Goal: Entertainment & Leisure: Browse casually

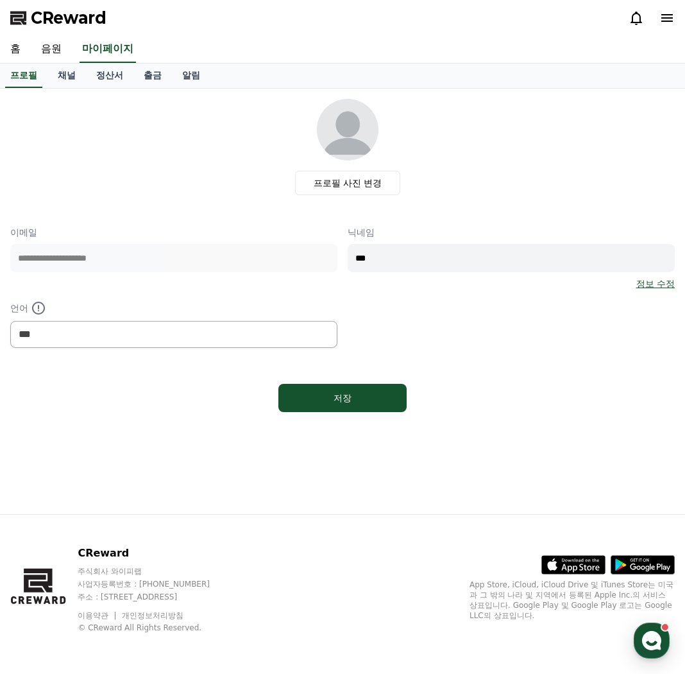
select select "**********"
click at [159, 85] on link "출금" at bounding box center [152, 76] width 38 height 24
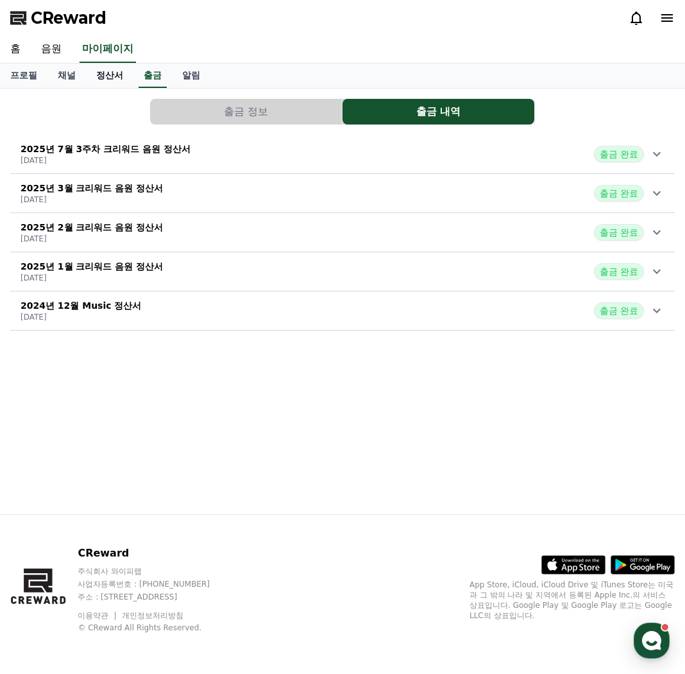
click at [112, 85] on link "정산서" at bounding box center [109, 76] width 47 height 24
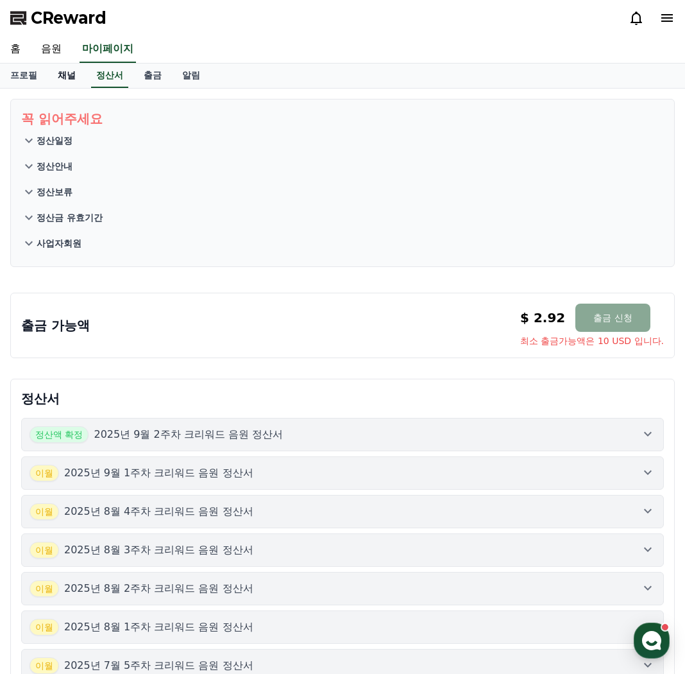
click at [65, 82] on link "채널" at bounding box center [66, 76] width 38 height 24
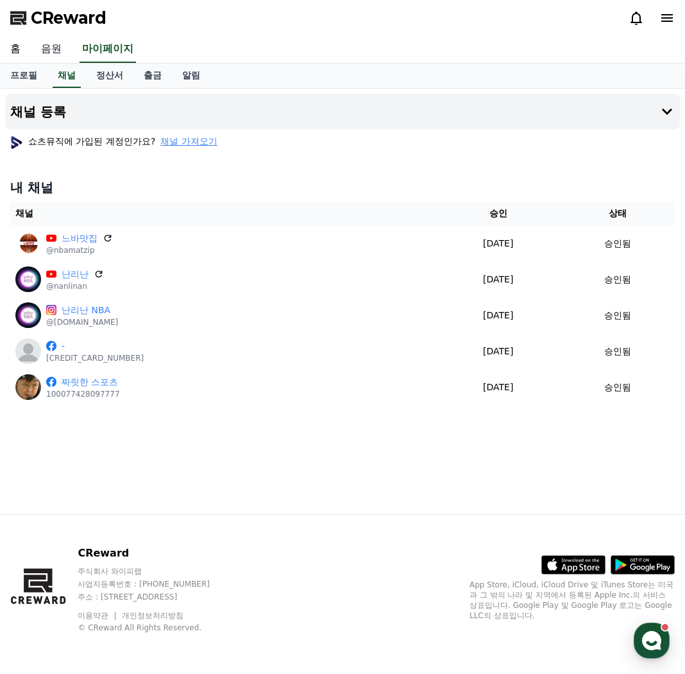
click at [47, 55] on link "음원" at bounding box center [51, 49] width 41 height 27
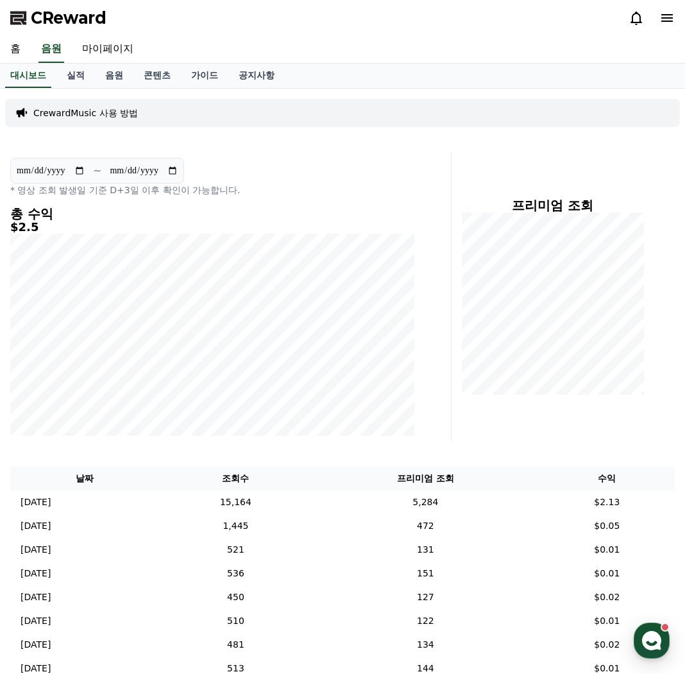
click at [49, 445] on div "**********" at bounding box center [342, 571] width 685 height 965
click at [112, 74] on link "음원" at bounding box center [114, 76] width 38 height 24
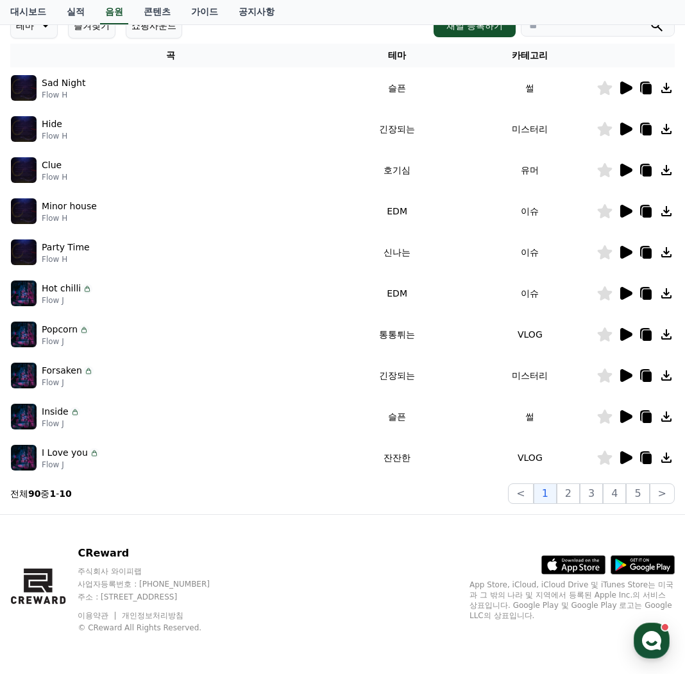
scroll to position [3, 0]
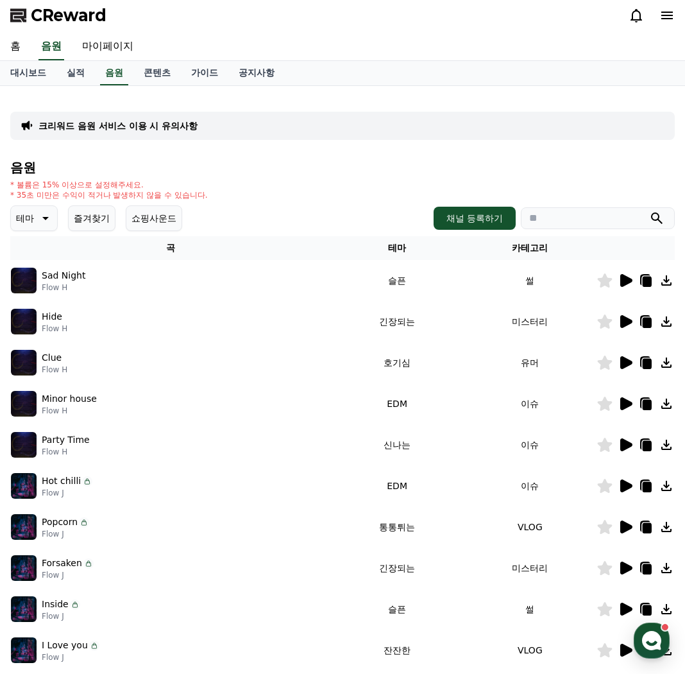
click at [86, 219] on button "즐겨찾기" at bounding box center [91, 218] width 47 height 26
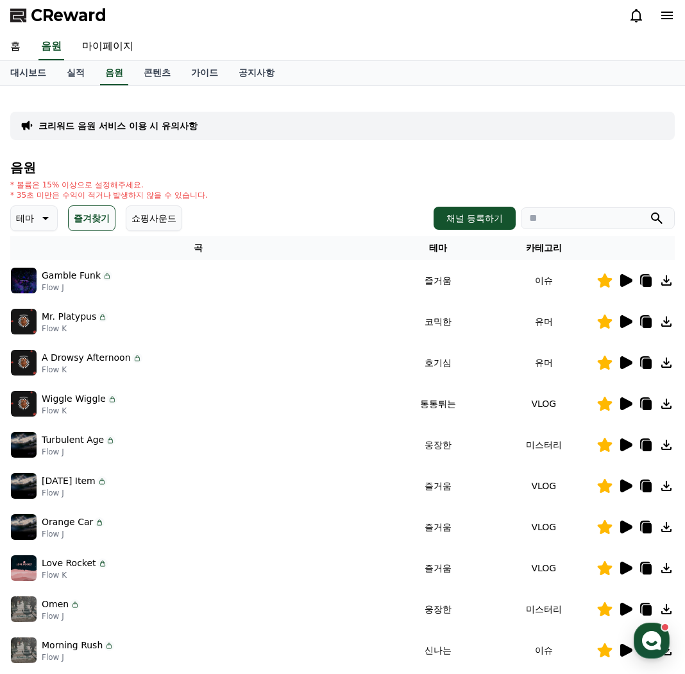
click at [629, 282] on icon at bounding box center [626, 280] width 12 height 13
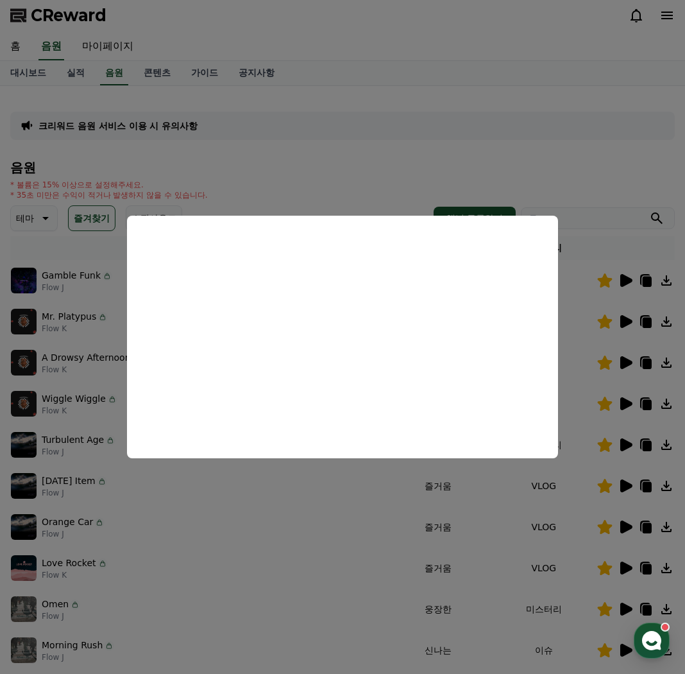
click at [201, 512] on button "close modal" at bounding box center [342, 337] width 685 height 674
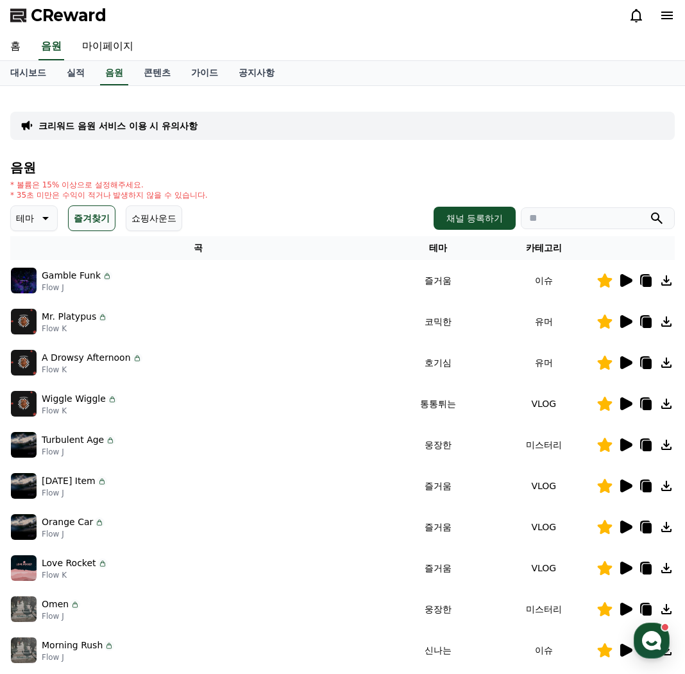
click at [623, 408] on icon at bounding box center [626, 403] width 12 height 13
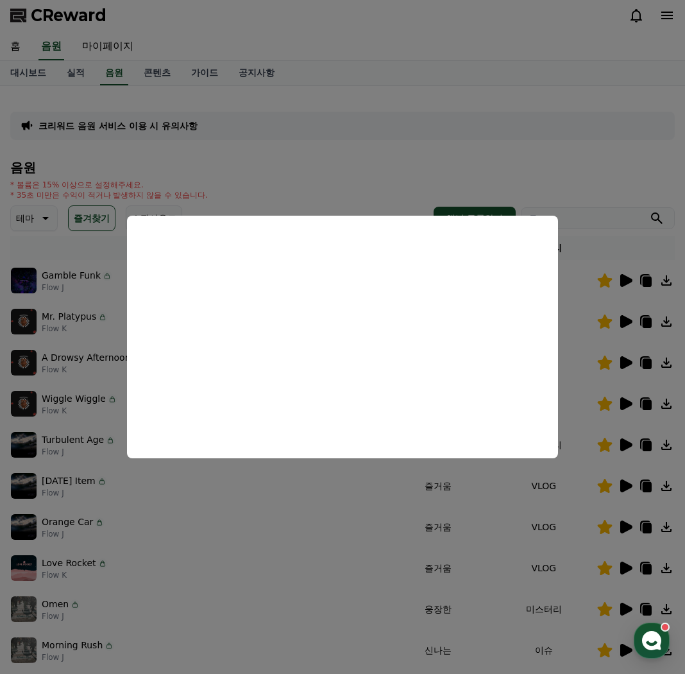
click at [463, 570] on button "close modal" at bounding box center [342, 337] width 685 height 674
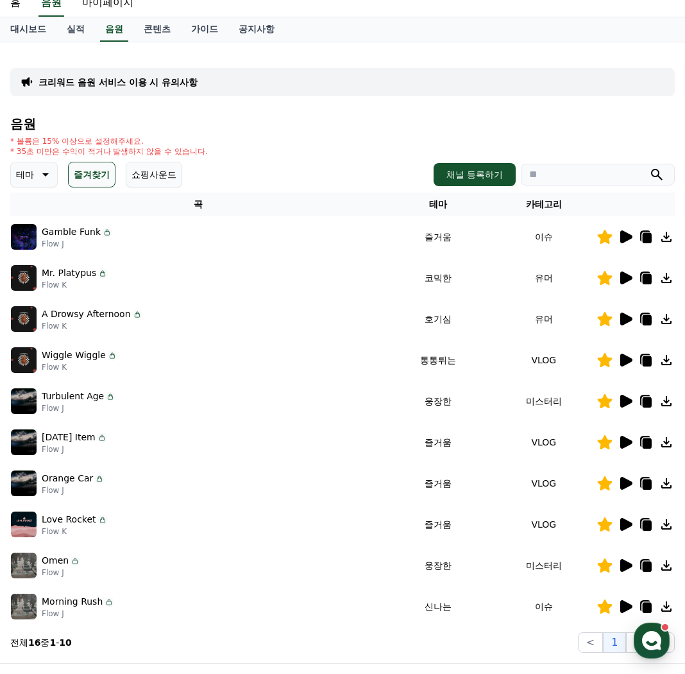
scroll to position [67, 0]
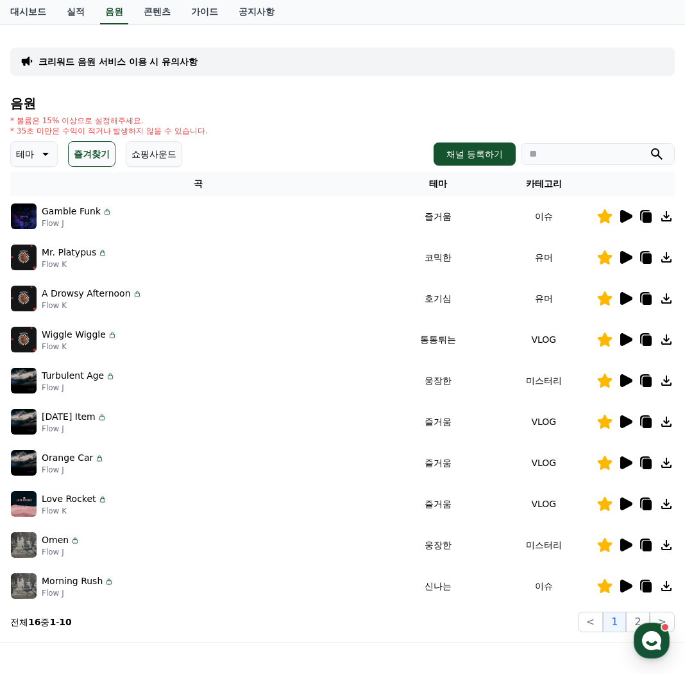
click at [630, 547] on icon at bounding box center [625, 544] width 15 height 15
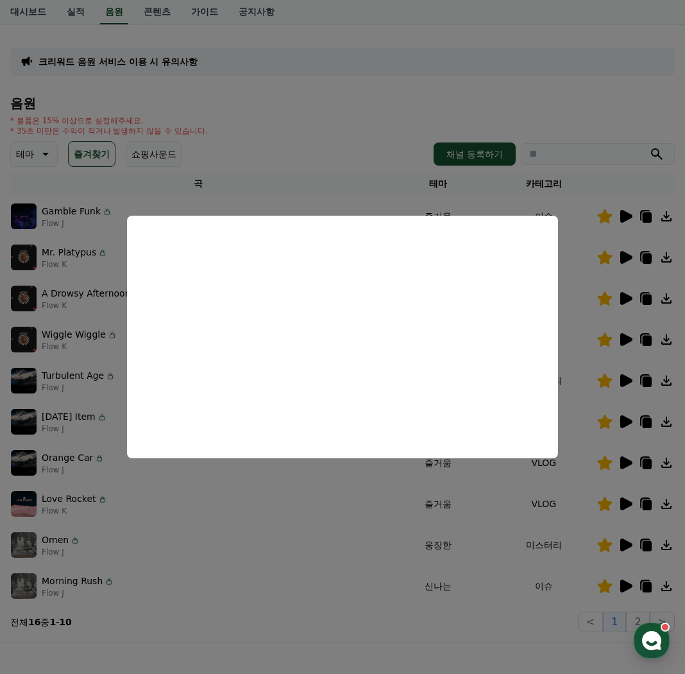
click at [312, 554] on button "close modal" at bounding box center [342, 337] width 685 height 674
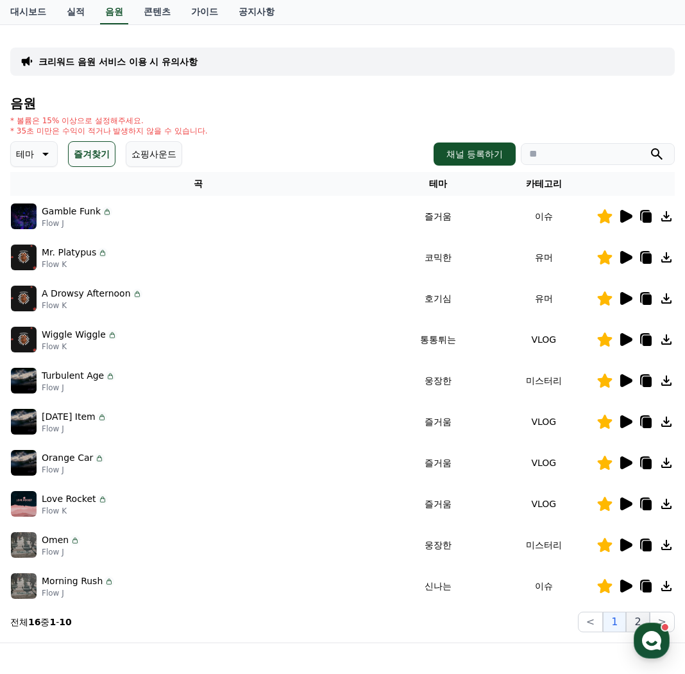
click at [641, 615] on button "2" at bounding box center [637, 621] width 23 height 21
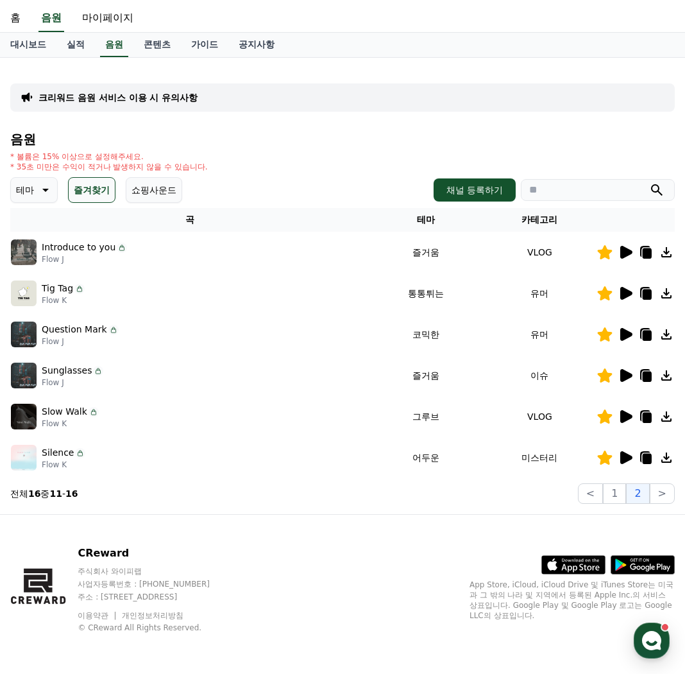
scroll to position [31, 0]
click at [621, 415] on icon at bounding box center [626, 416] width 12 height 13
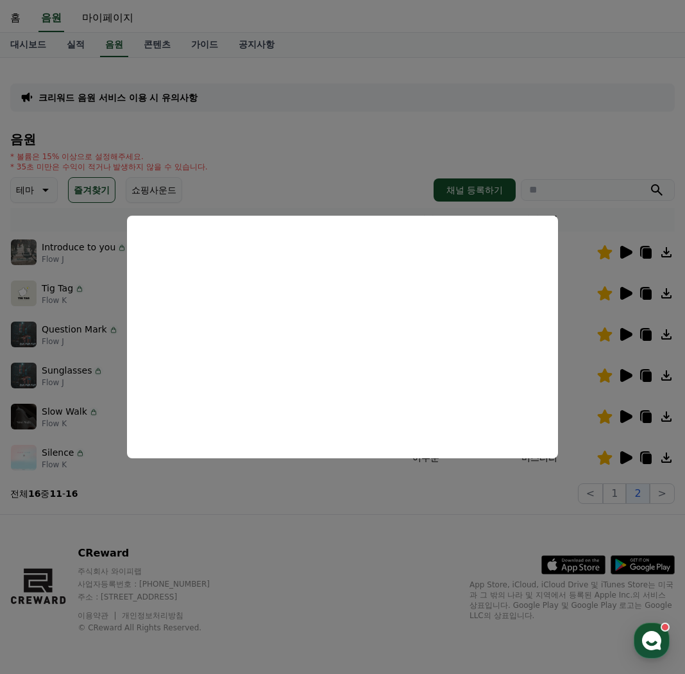
click at [620, 458] on button "close modal" at bounding box center [342, 337] width 685 height 674
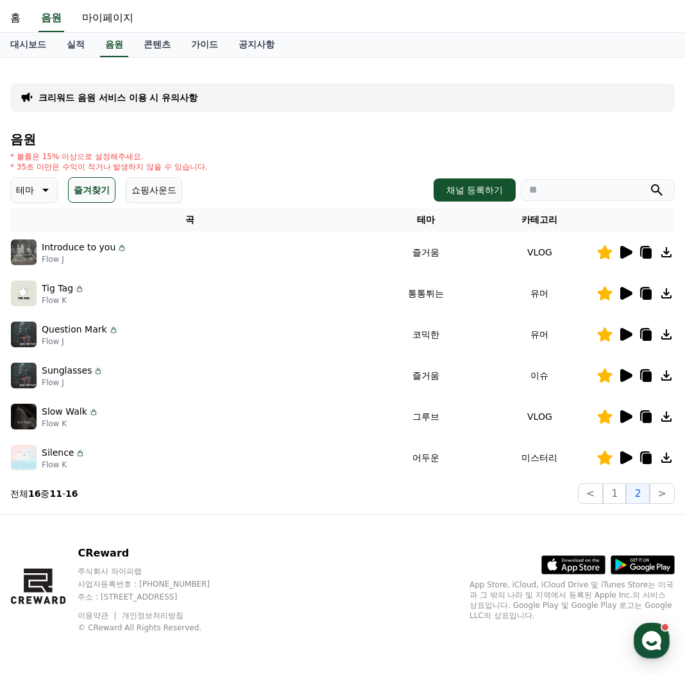
click at [624, 457] on icon at bounding box center [626, 457] width 12 height 13
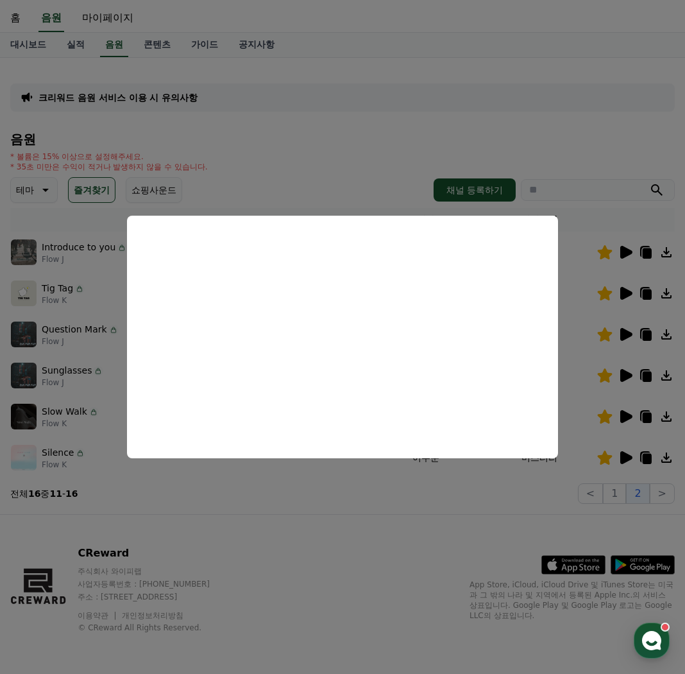
click at [339, 525] on button "close modal" at bounding box center [342, 337] width 685 height 674
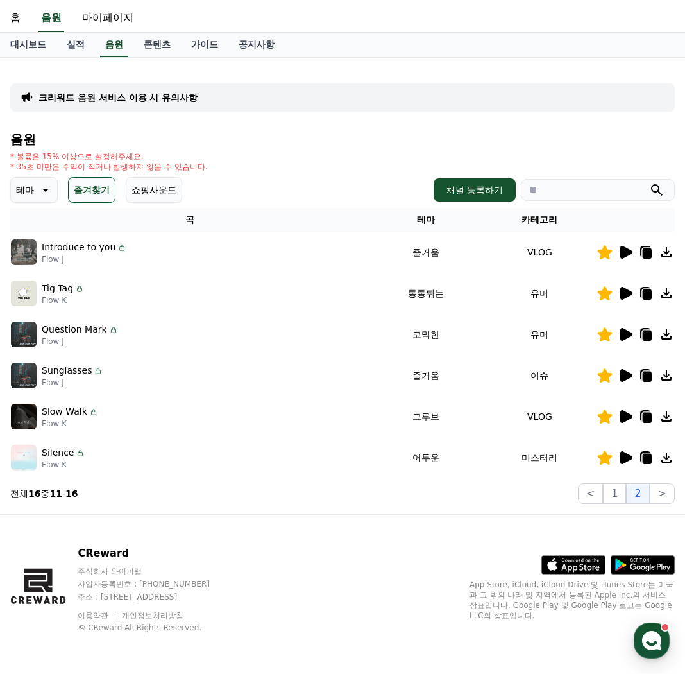
click at [622, 372] on icon at bounding box center [626, 375] width 12 height 13
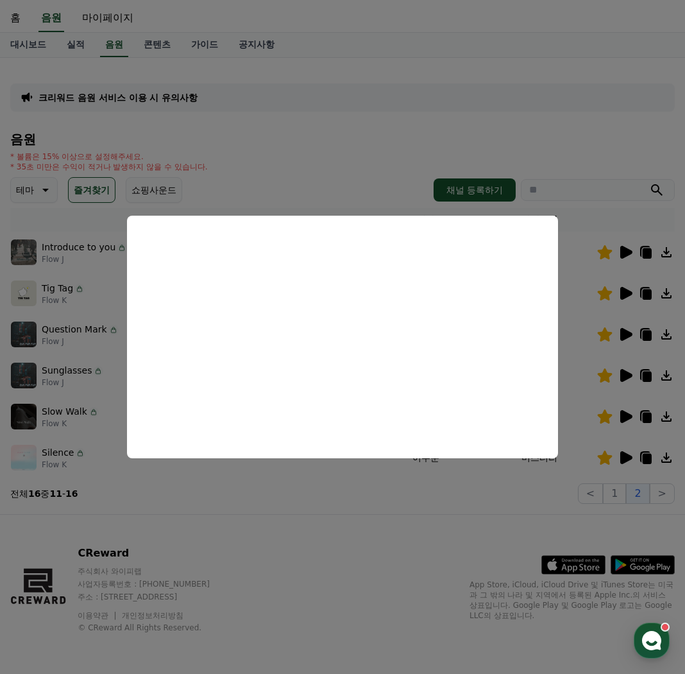
click at [591, 228] on button "close modal" at bounding box center [342, 337] width 685 height 674
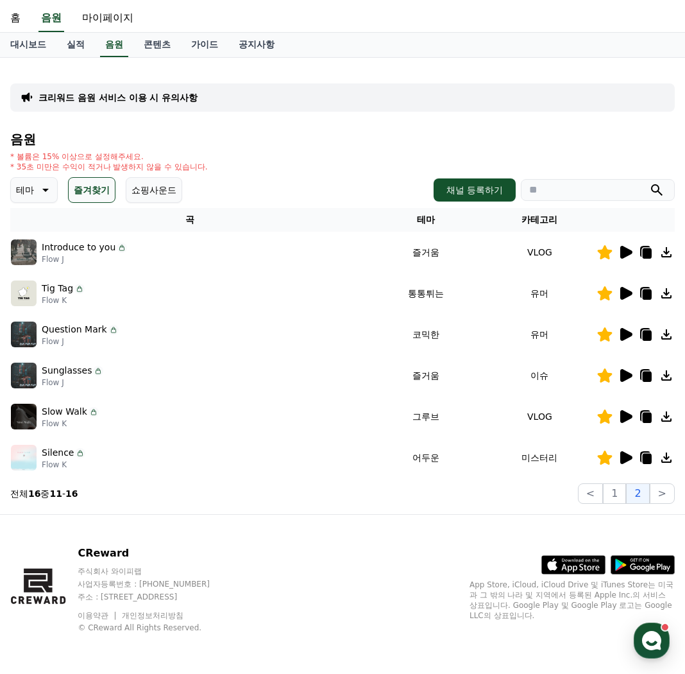
click at [624, 292] on icon at bounding box center [626, 293] width 12 height 13
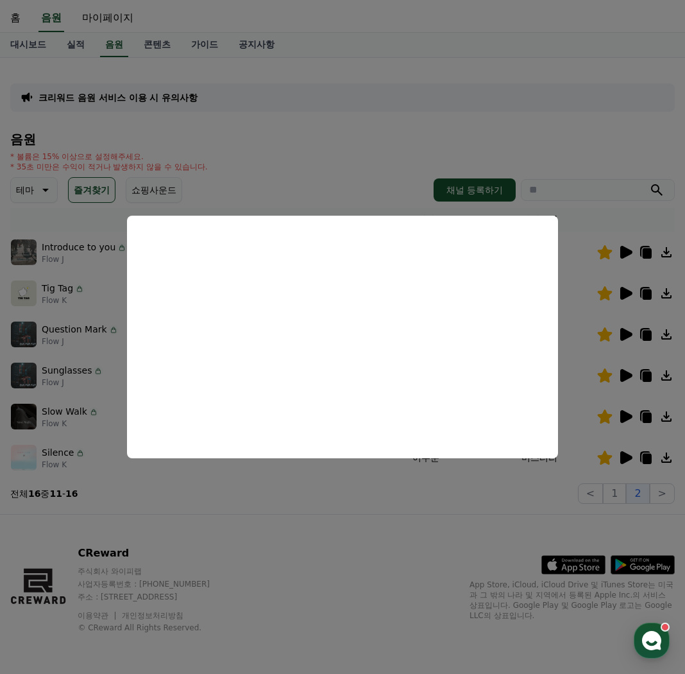
drag, startPoint x: 518, startPoint y: 498, endPoint x: 530, endPoint y: 464, distance: 36.1
click at [518, 498] on button "close modal" at bounding box center [342, 337] width 685 height 674
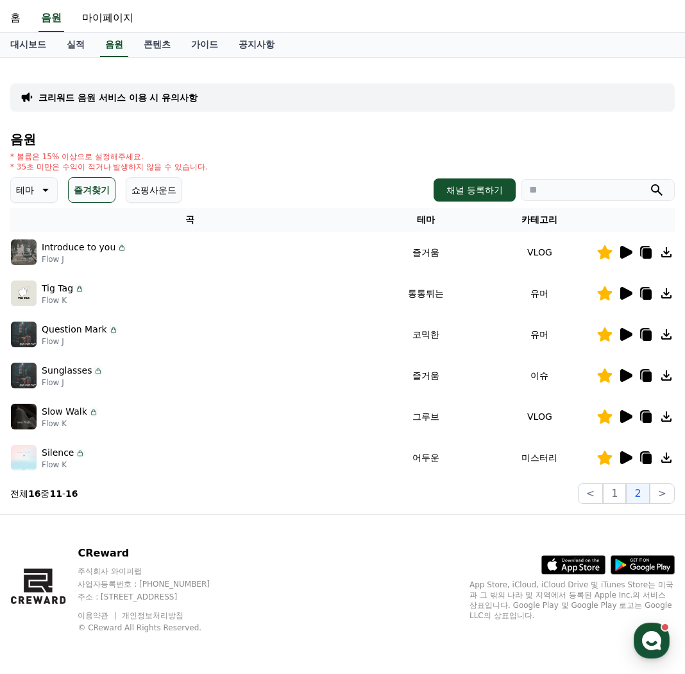
click at [621, 337] on icon at bounding box center [626, 334] width 12 height 13
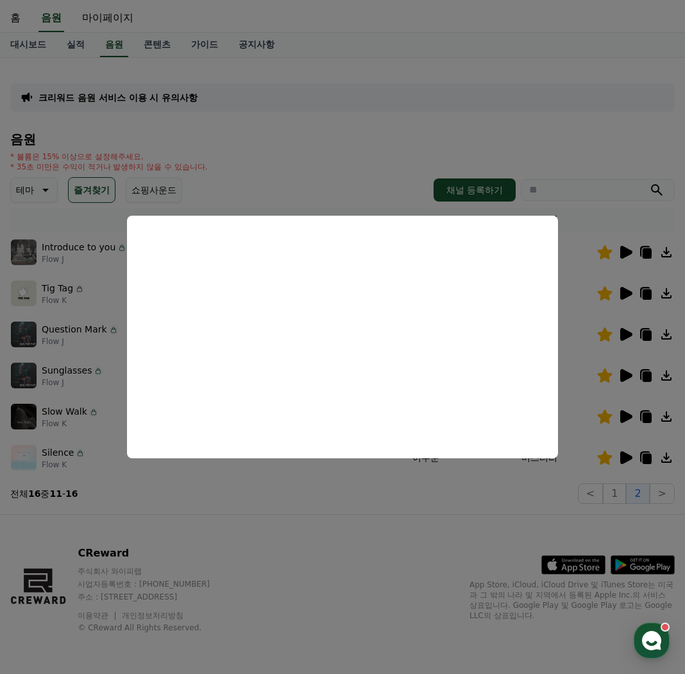
click at [448, 555] on button "close modal" at bounding box center [342, 337] width 685 height 674
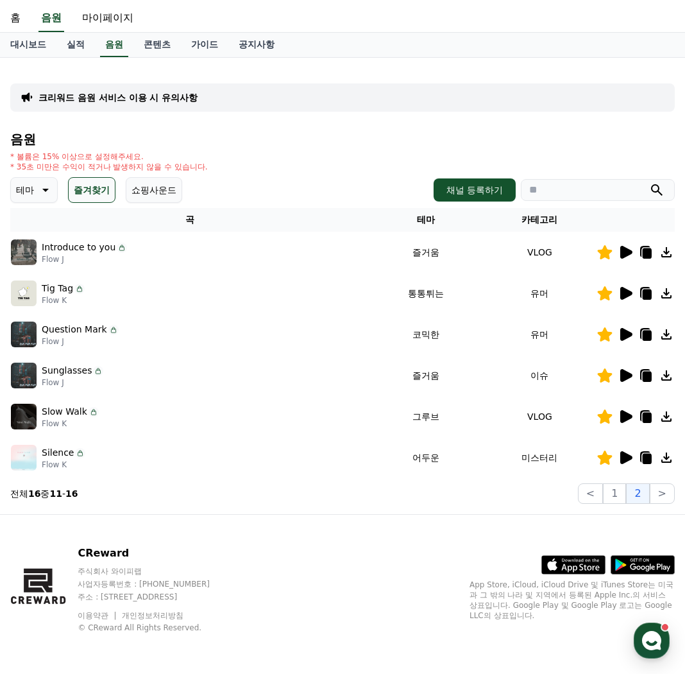
click at [95, 191] on button "즐겨찾기" at bounding box center [91, 190] width 47 height 26
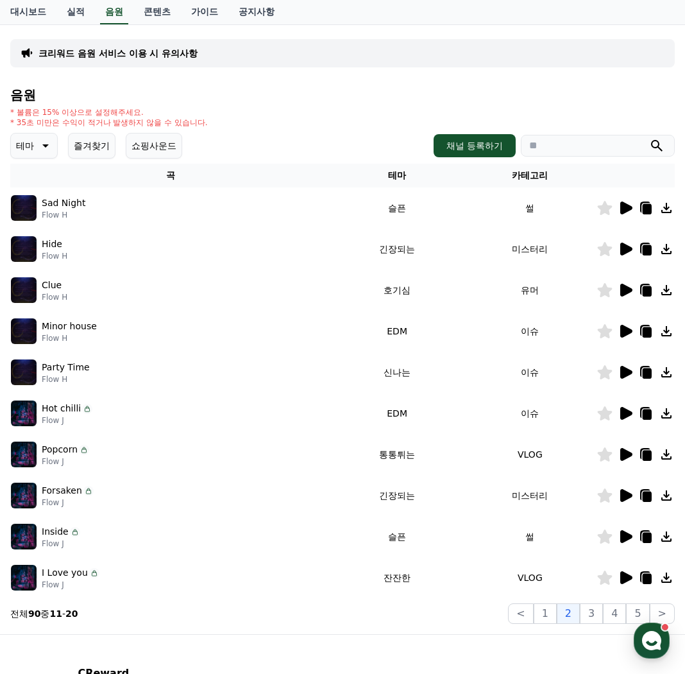
scroll to position [95, 0]
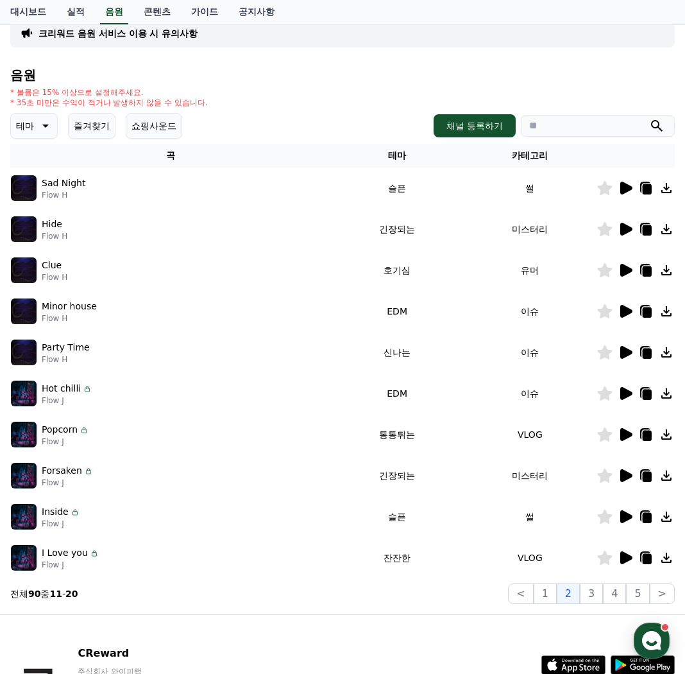
click at [629, 267] on icon at bounding box center [626, 270] width 12 height 13
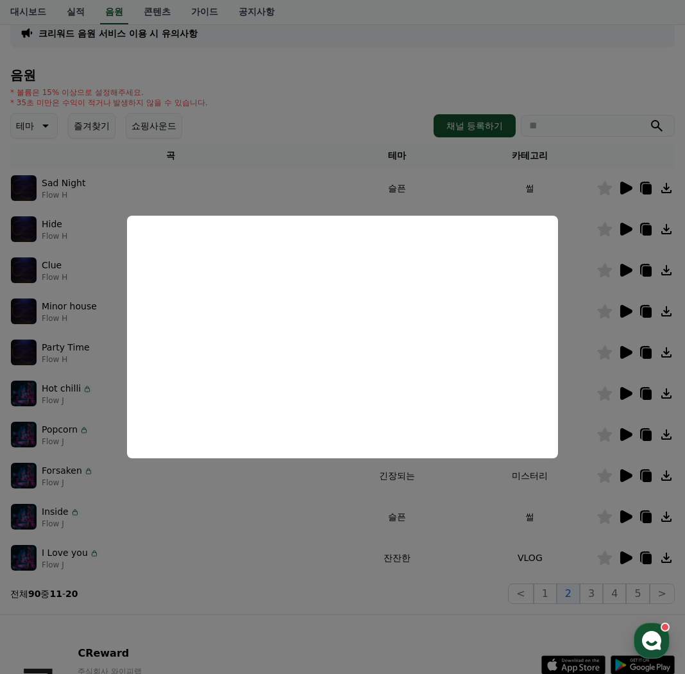
click at [91, 281] on button "close modal" at bounding box center [342, 337] width 685 height 674
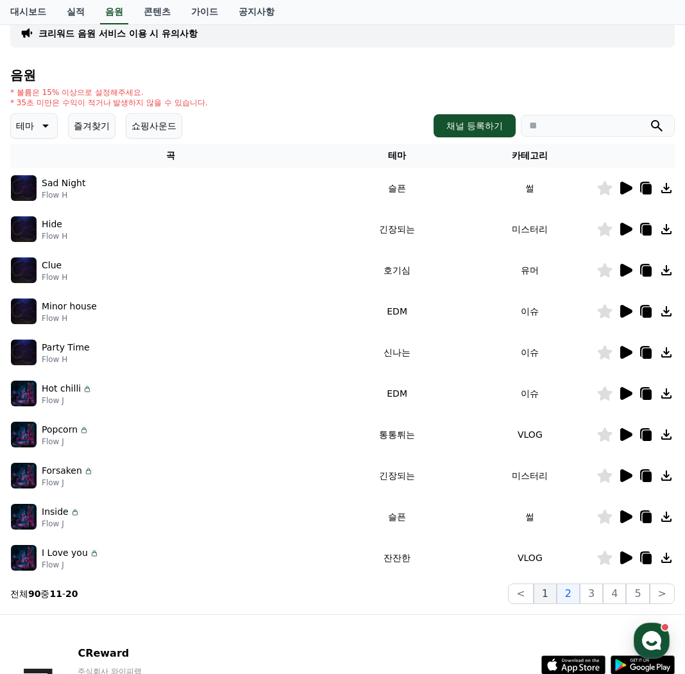
click at [556, 597] on button "1" at bounding box center [545, 593] width 23 height 21
click at [563, 602] on button "2" at bounding box center [568, 593] width 23 height 21
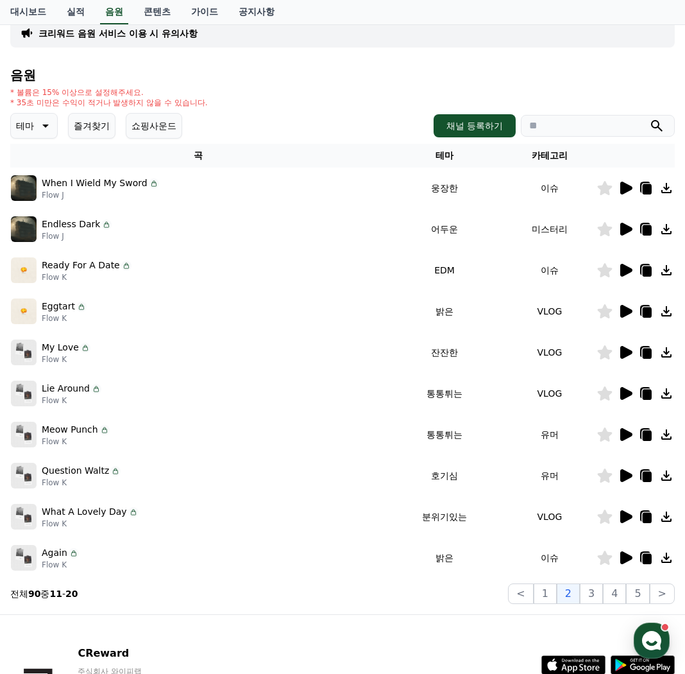
click at [624, 476] on icon at bounding box center [626, 475] width 12 height 13
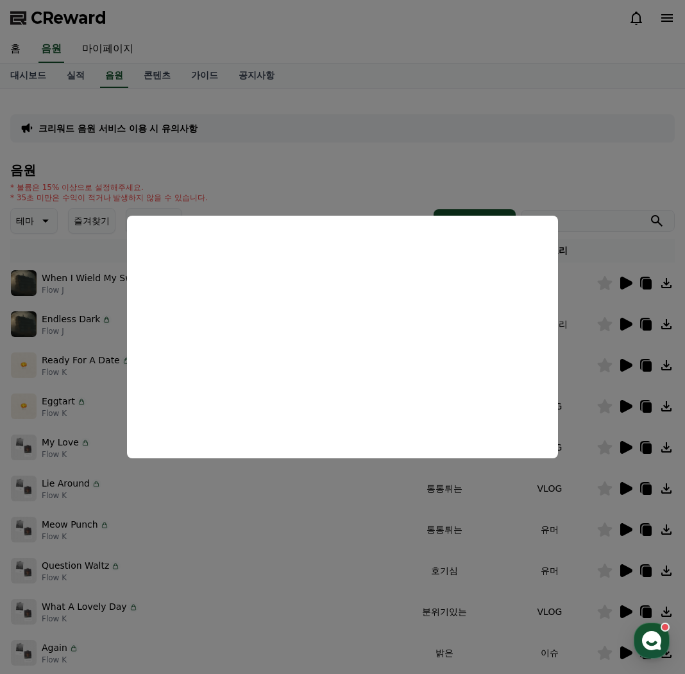
click at [277, 528] on button "close modal" at bounding box center [342, 337] width 685 height 674
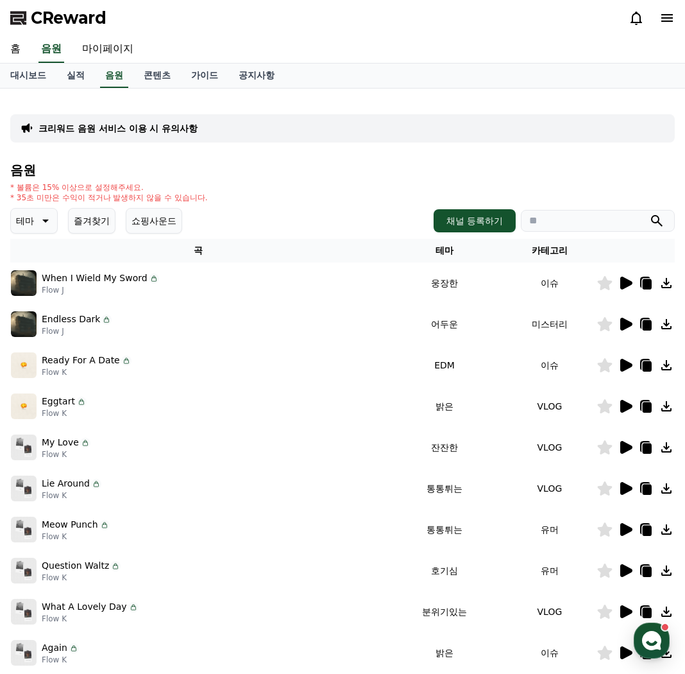
click at [624, 405] on icon at bounding box center [626, 406] width 12 height 13
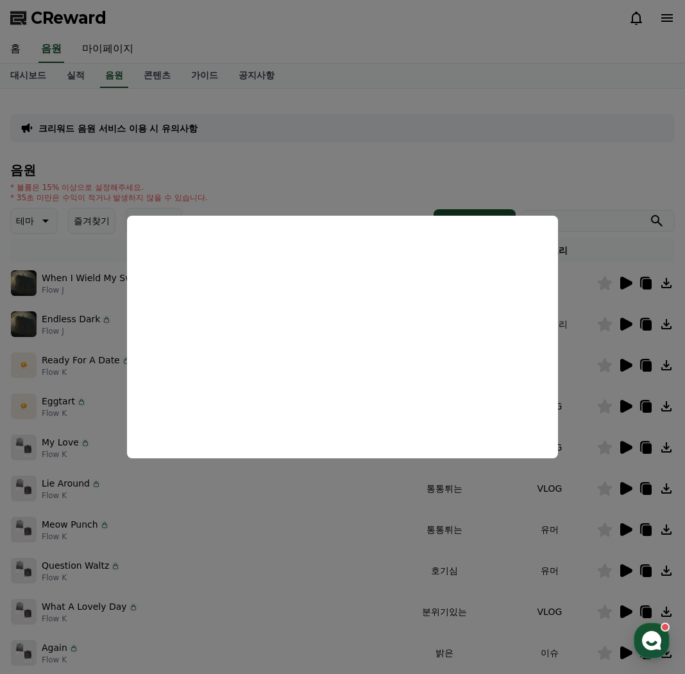
click at [580, 421] on button "close modal" at bounding box center [342, 337] width 685 height 674
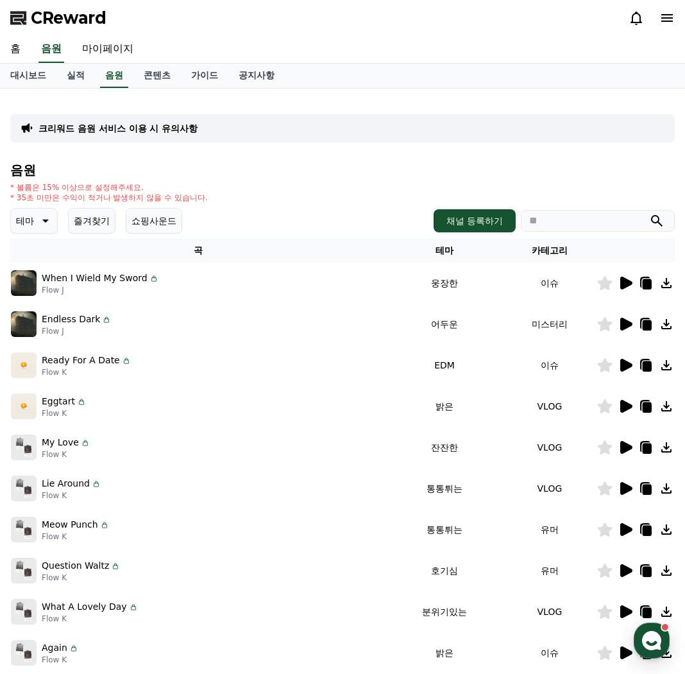
click at [624, 449] on icon at bounding box center [626, 447] width 12 height 13
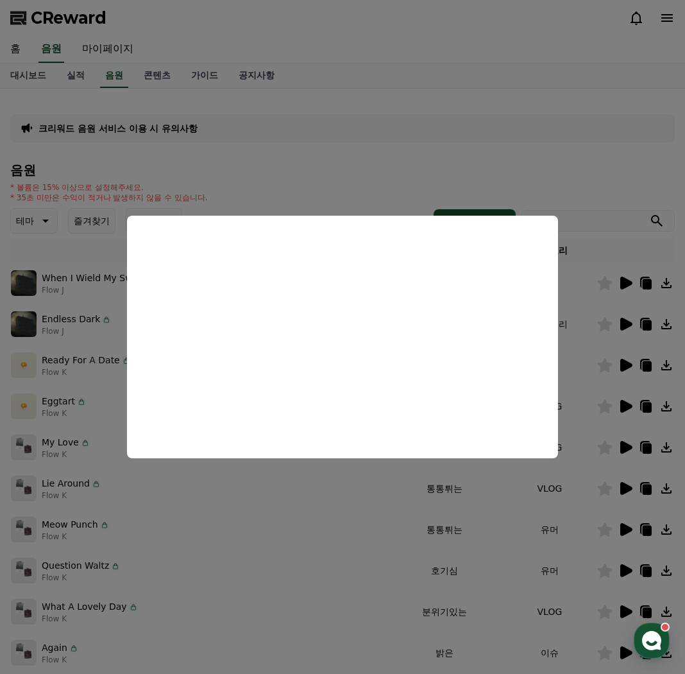
click at [397, 519] on button "close modal" at bounding box center [342, 337] width 685 height 674
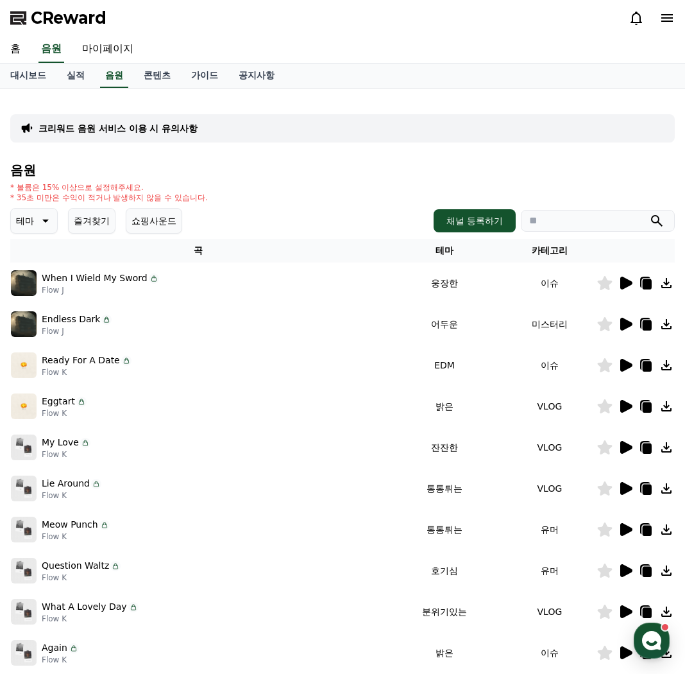
click at [624, 486] on icon at bounding box center [626, 488] width 12 height 13
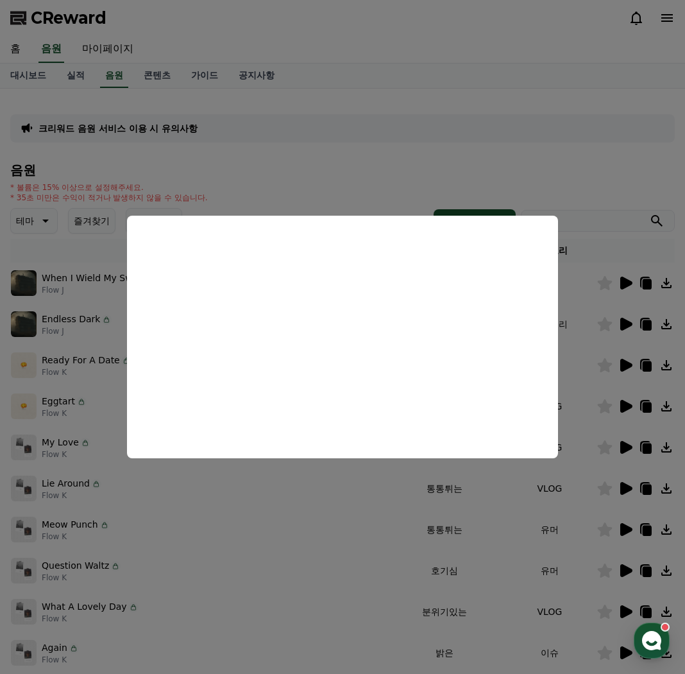
click at [211, 532] on button "close modal" at bounding box center [342, 337] width 685 height 674
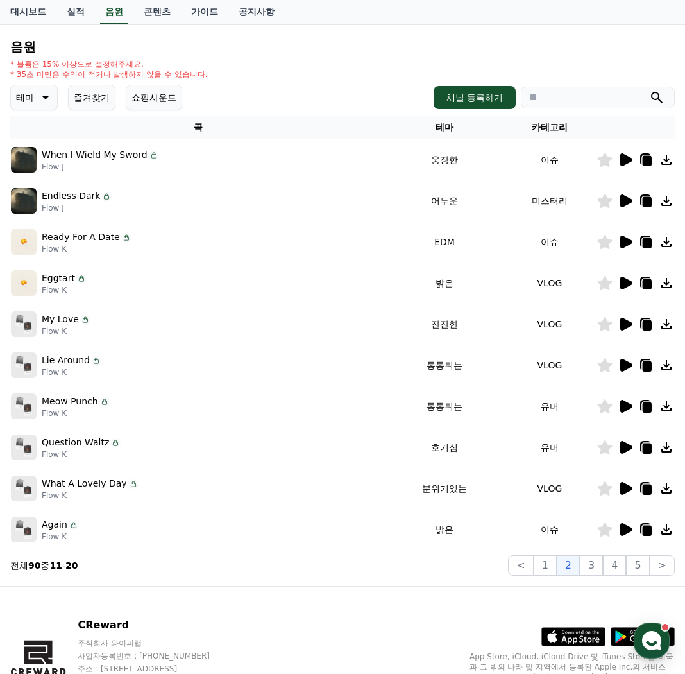
scroll to position [128, 0]
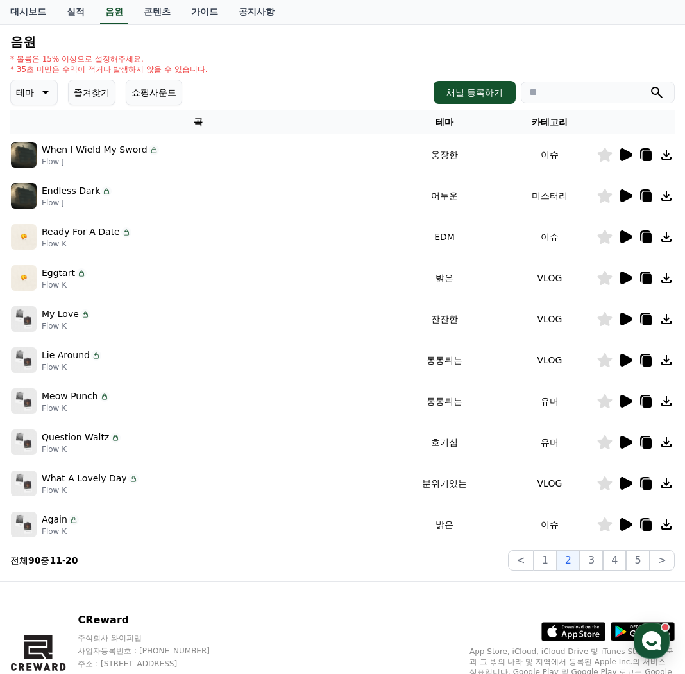
drag, startPoint x: 89, startPoint y: 103, endPoint x: 93, endPoint y: 95, distance: 9.5
click at [90, 99] on button "즐겨찾기" at bounding box center [91, 93] width 47 height 26
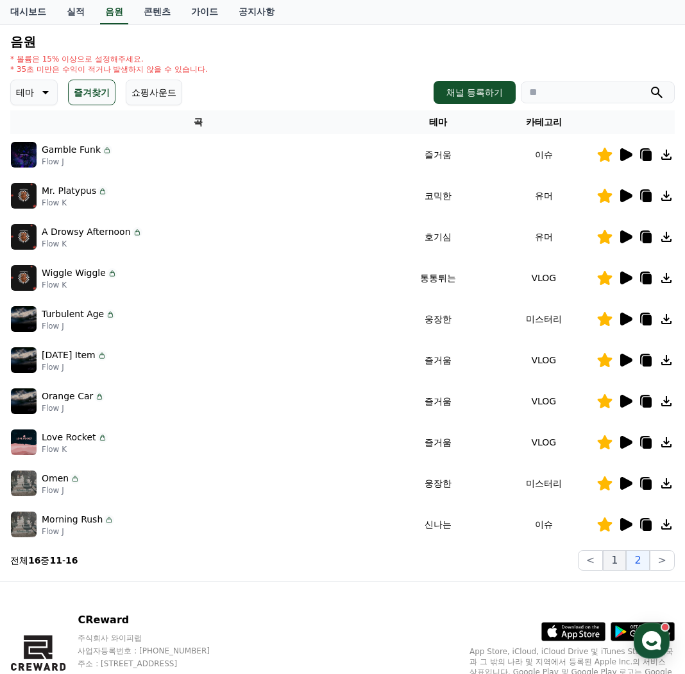
click at [622, 562] on button "1" at bounding box center [614, 560] width 23 height 21
click at [627, 409] on td at bounding box center [636, 400] width 78 height 41
click at [633, 402] on div at bounding box center [635, 400] width 77 height 15
click at [627, 402] on icon at bounding box center [626, 401] width 12 height 13
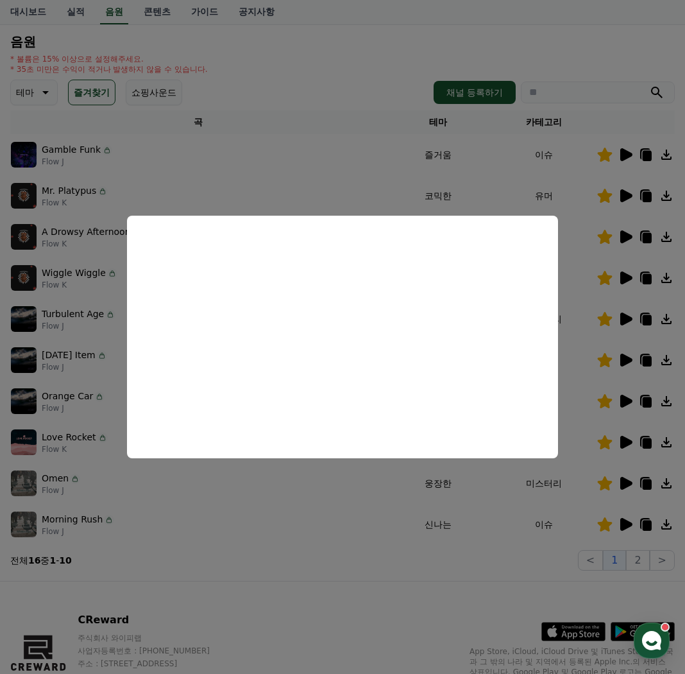
click at [85, 284] on button "close modal" at bounding box center [342, 337] width 685 height 674
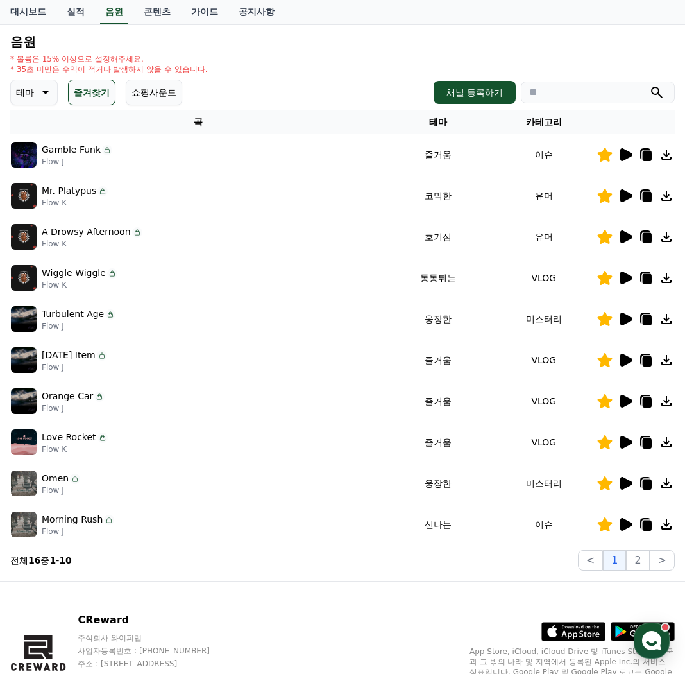
click at [623, 277] on icon at bounding box center [626, 277] width 12 height 13
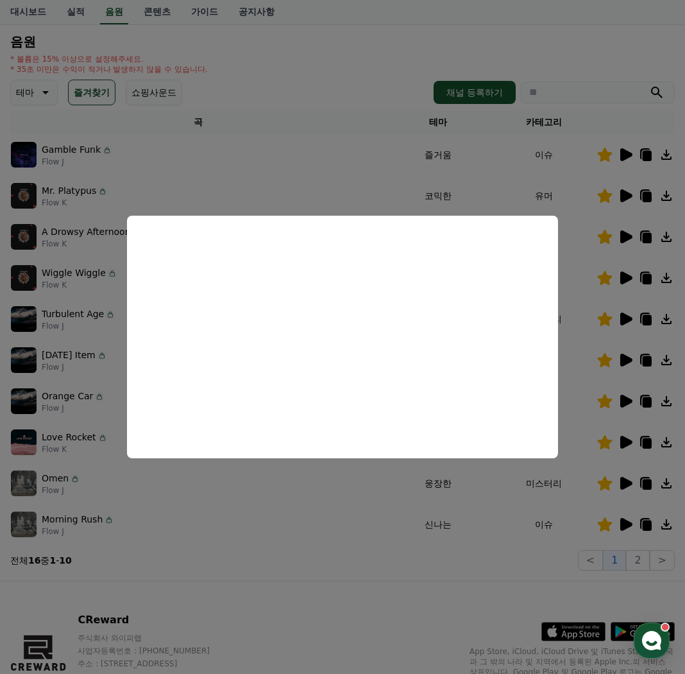
click at [327, 495] on button "close modal" at bounding box center [342, 337] width 685 height 674
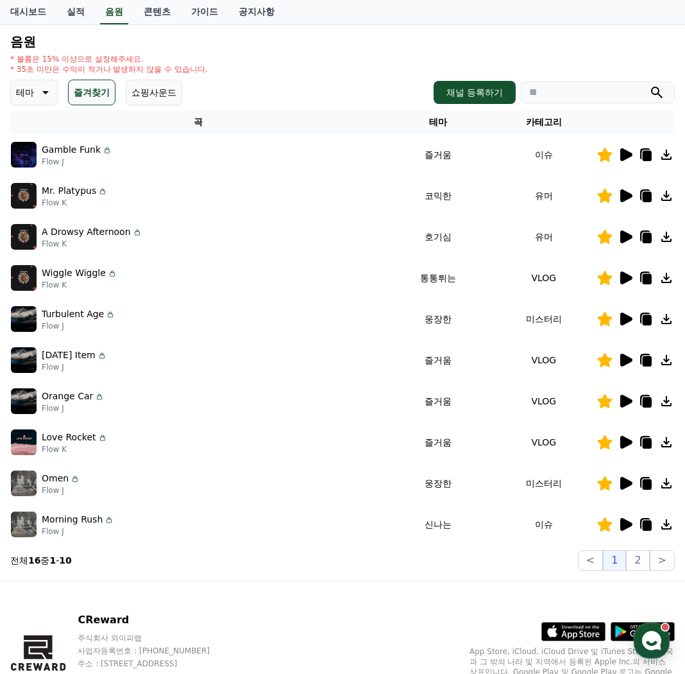
click at [621, 316] on icon at bounding box center [626, 318] width 12 height 13
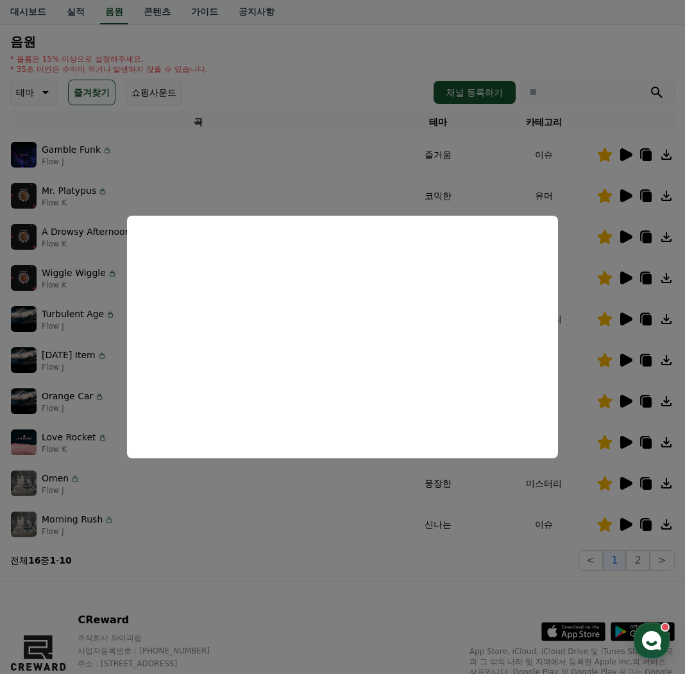
click at [252, 543] on button "close modal" at bounding box center [342, 337] width 685 height 674
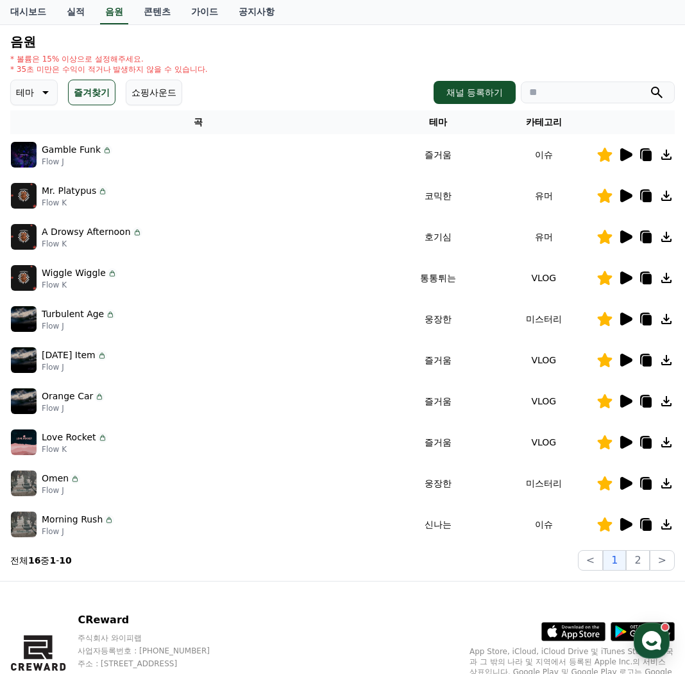
click at [641, 279] on icon at bounding box center [645, 277] width 10 height 12
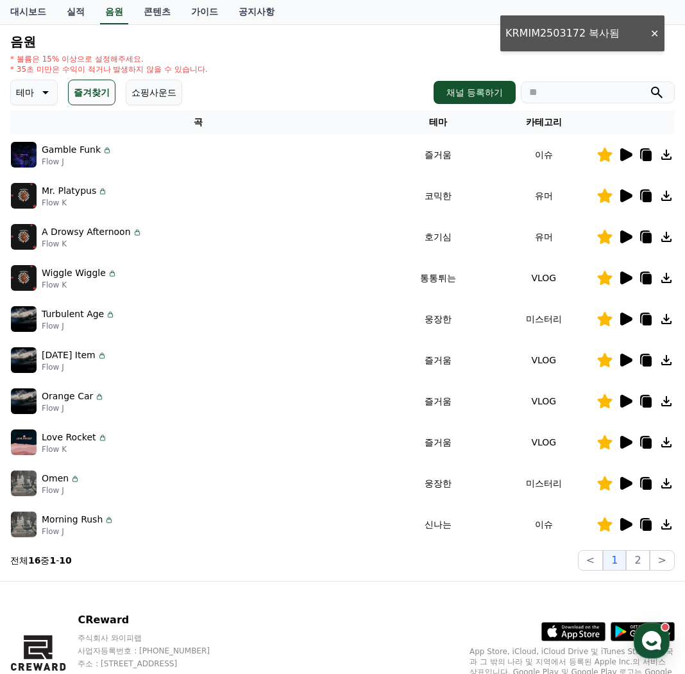
click at [284, 193] on div "Mr. Platypus Flow K" at bounding box center [198, 196] width 374 height 26
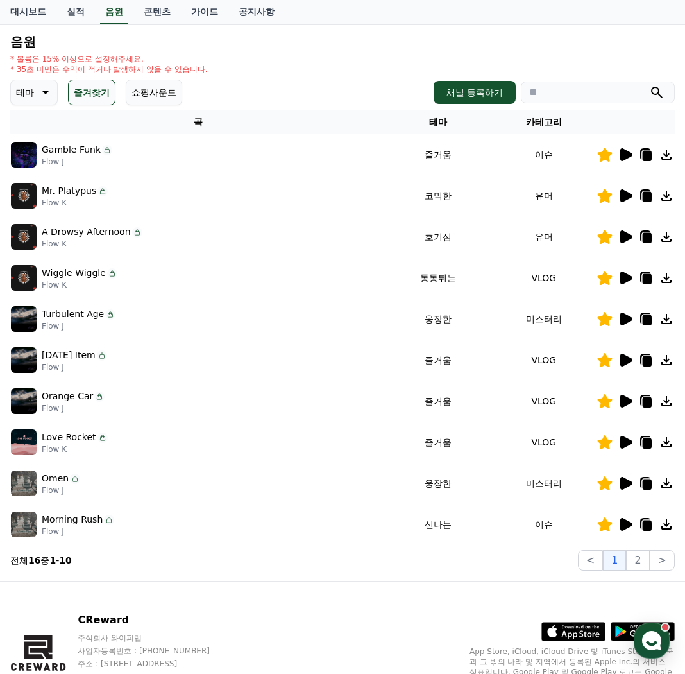
click at [641, 319] on icon at bounding box center [645, 318] width 10 height 12
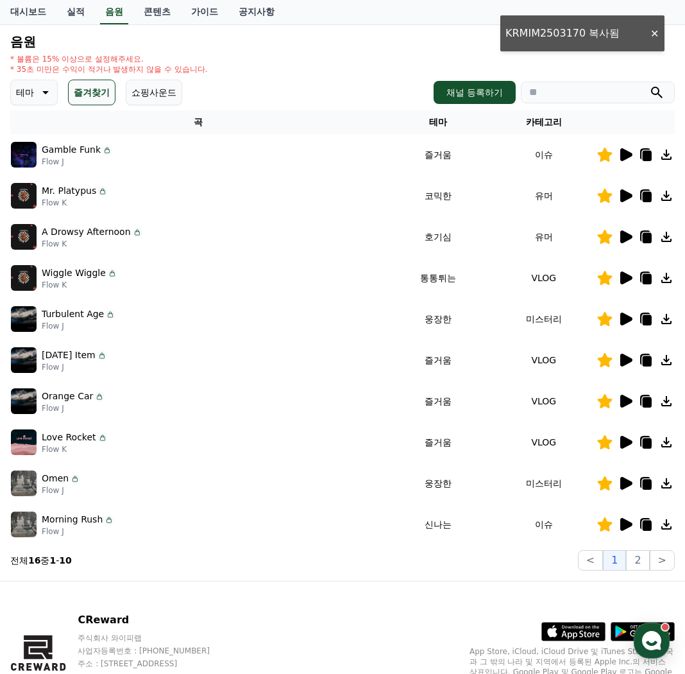
click at [339, 222] on td "A Drowsy Afternoon Flow K" at bounding box center [197, 236] width 375 height 41
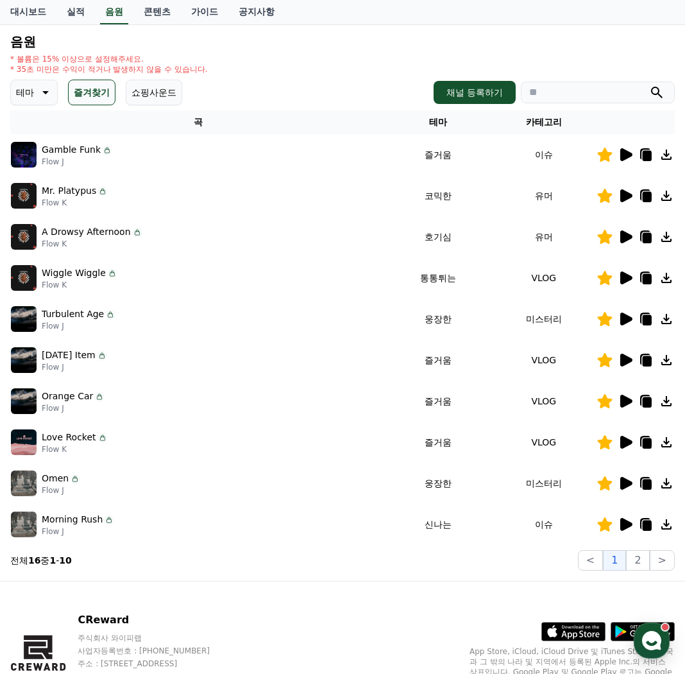
click at [631, 364] on icon at bounding box center [625, 359] width 15 height 15
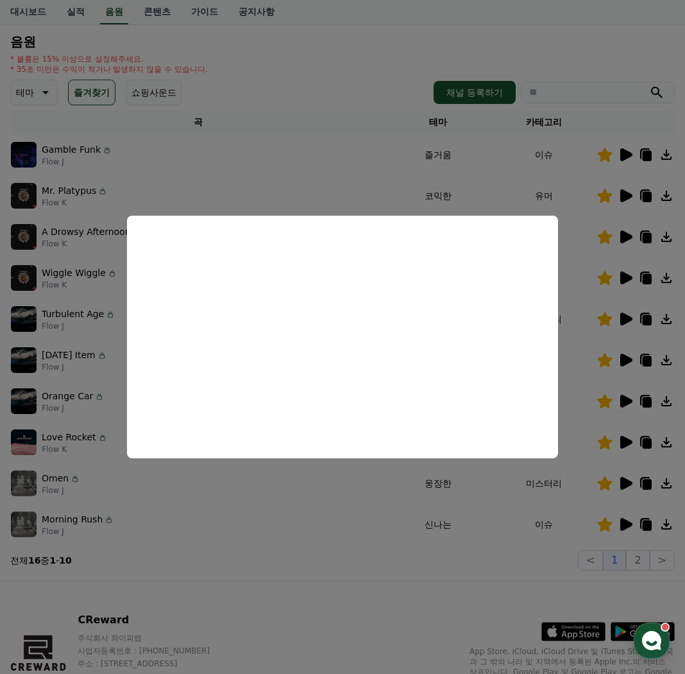
click at [218, 581] on button "close modal" at bounding box center [342, 337] width 685 height 674
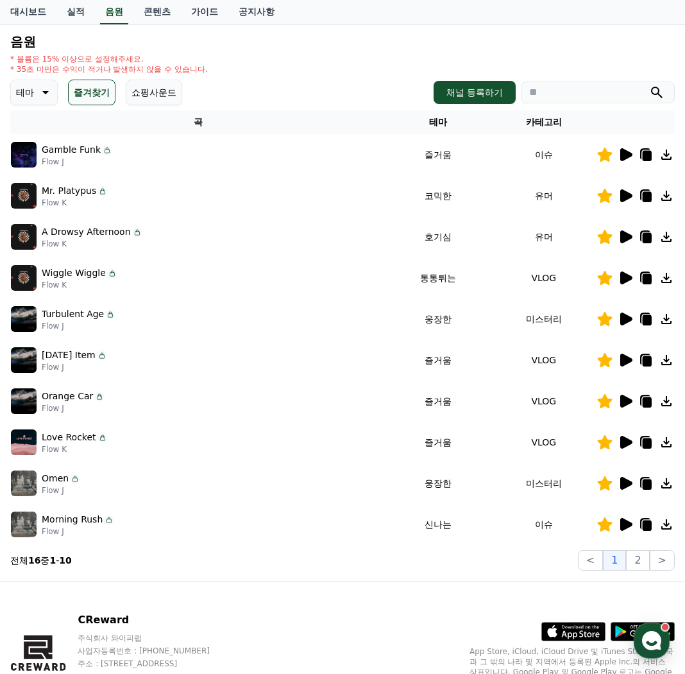
click at [625, 519] on icon at bounding box center [625, 523] width 15 height 15
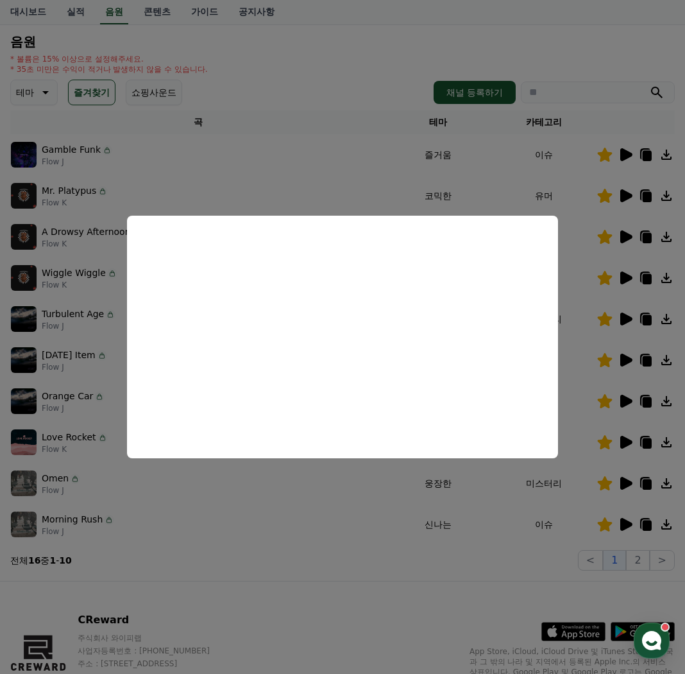
click at [613, 547] on button "close modal" at bounding box center [342, 337] width 685 height 674
click at [638, 559] on button "2" at bounding box center [637, 560] width 23 height 21
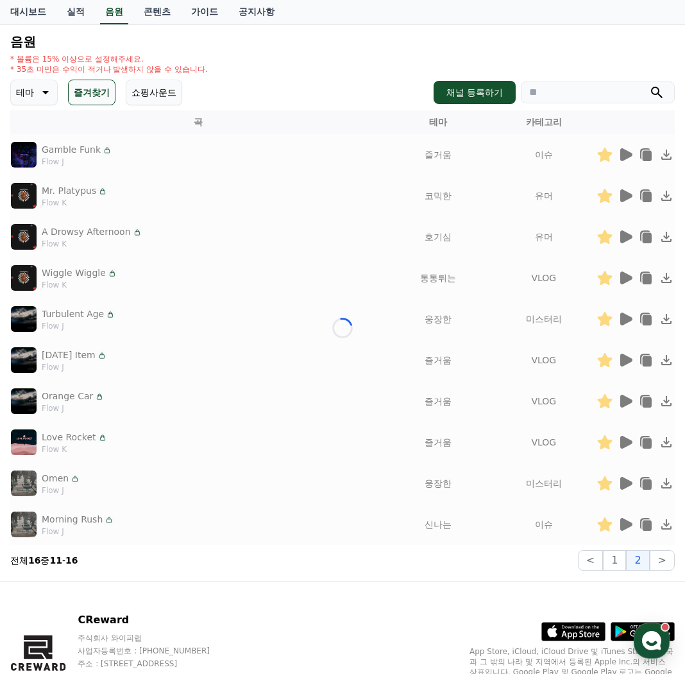
scroll to position [31, 0]
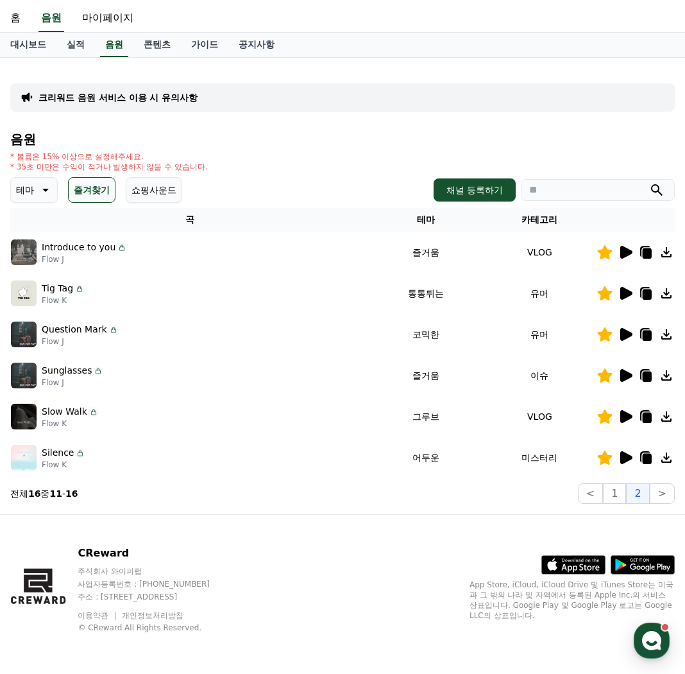
click at [233, 258] on div "Introduce to you Flow J" at bounding box center [190, 252] width 358 height 26
click at [620, 253] on icon at bounding box center [626, 252] width 12 height 13
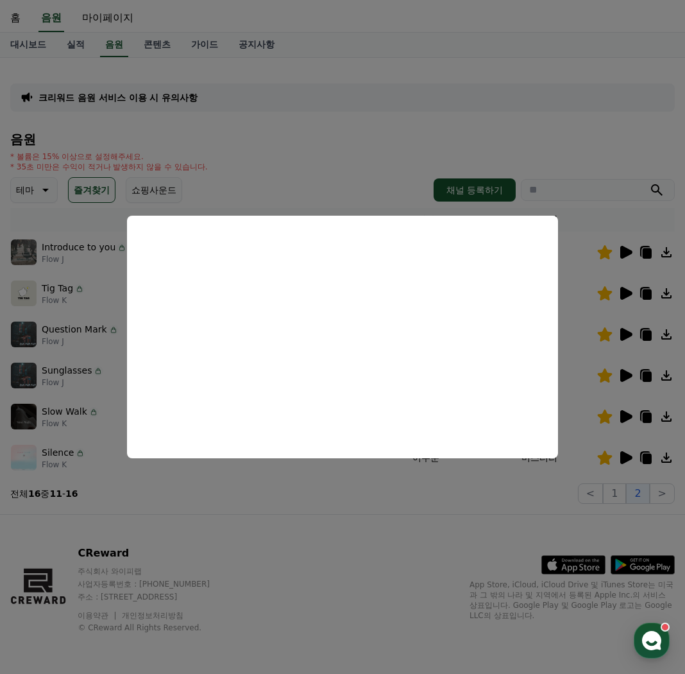
click at [412, 117] on button "close modal" at bounding box center [342, 337] width 685 height 674
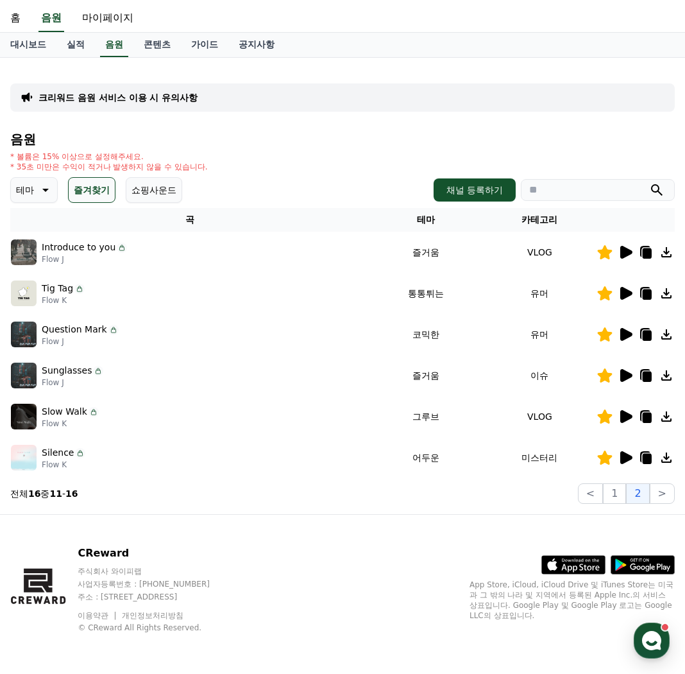
click at [643, 252] on icon at bounding box center [647, 253] width 9 height 10
drag, startPoint x: 230, startPoint y: 392, endPoint x: 241, endPoint y: 25, distance: 367.1
click at [234, 385] on td "Sunglasses Flow J" at bounding box center [189, 375] width 359 height 41
